Goal: Book appointment/travel/reservation

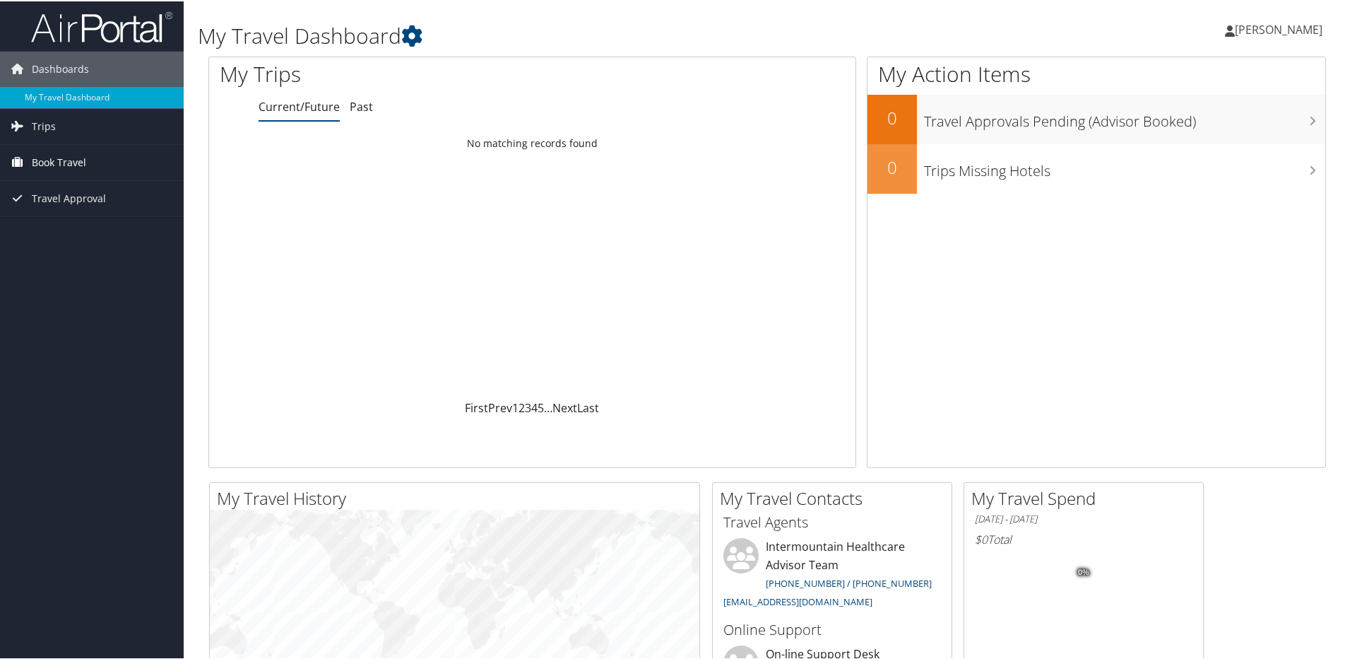
click at [81, 165] on span "Book Travel" at bounding box center [59, 160] width 54 height 35
click at [89, 230] on link "Book/Manage Online Trips" at bounding box center [92, 231] width 184 height 21
